Goal: Task Accomplishment & Management: Manage account settings

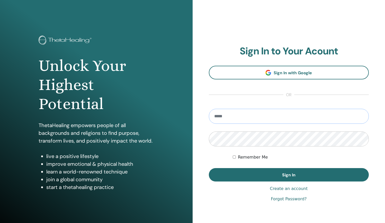
type input "**********"
click at [289, 174] on button "Sign In" at bounding box center [289, 174] width 160 height 13
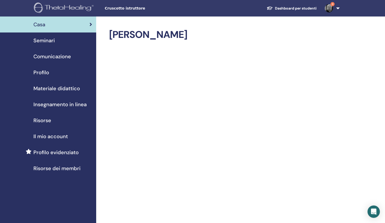
click at [50, 40] on span "Seminari" at bounding box center [43, 41] width 21 height 8
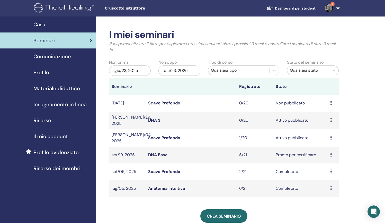
click at [163, 137] on link "Scavo Profondo" at bounding box center [164, 137] width 32 height 5
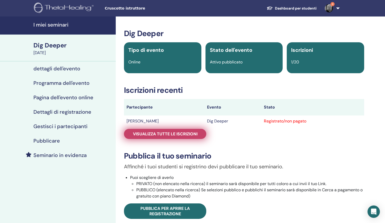
click at [163, 134] on span "Visualizza tutte le iscrizioni" at bounding box center [165, 133] width 65 height 5
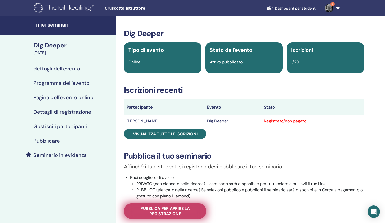
click at [174, 210] on span "Pubblica per aprire la registrazione" at bounding box center [164, 210] width 69 height 11
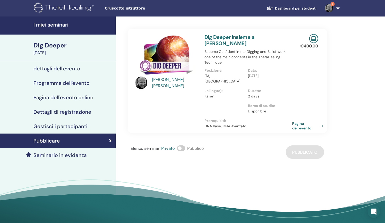
click at [302, 121] on link "Pagina dell'evento" at bounding box center [308, 125] width 33 height 9
